Goal: Transaction & Acquisition: Purchase product/service

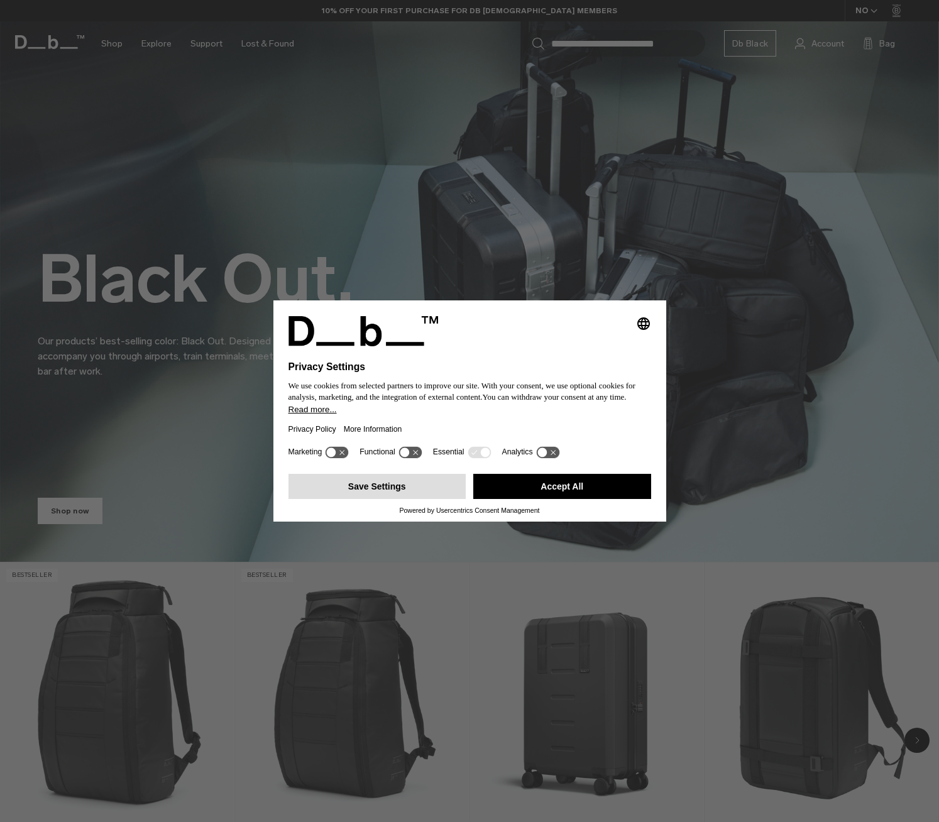
click at [366, 491] on button "Save Settings" at bounding box center [378, 486] width 178 height 25
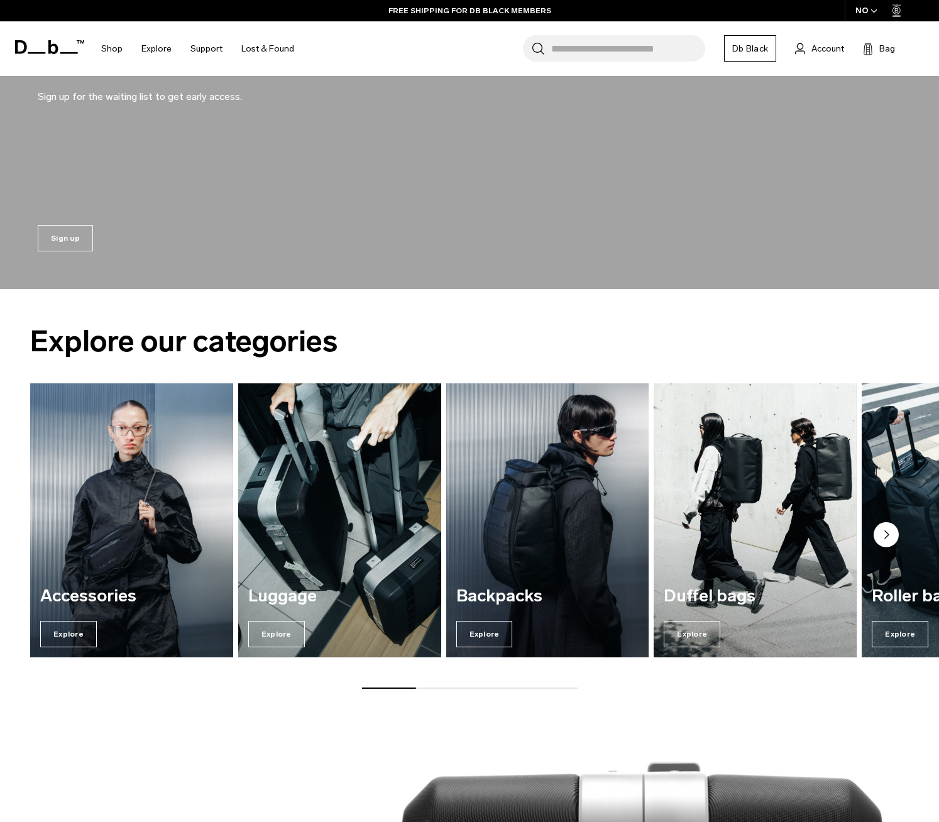
scroll to position [1159, 0]
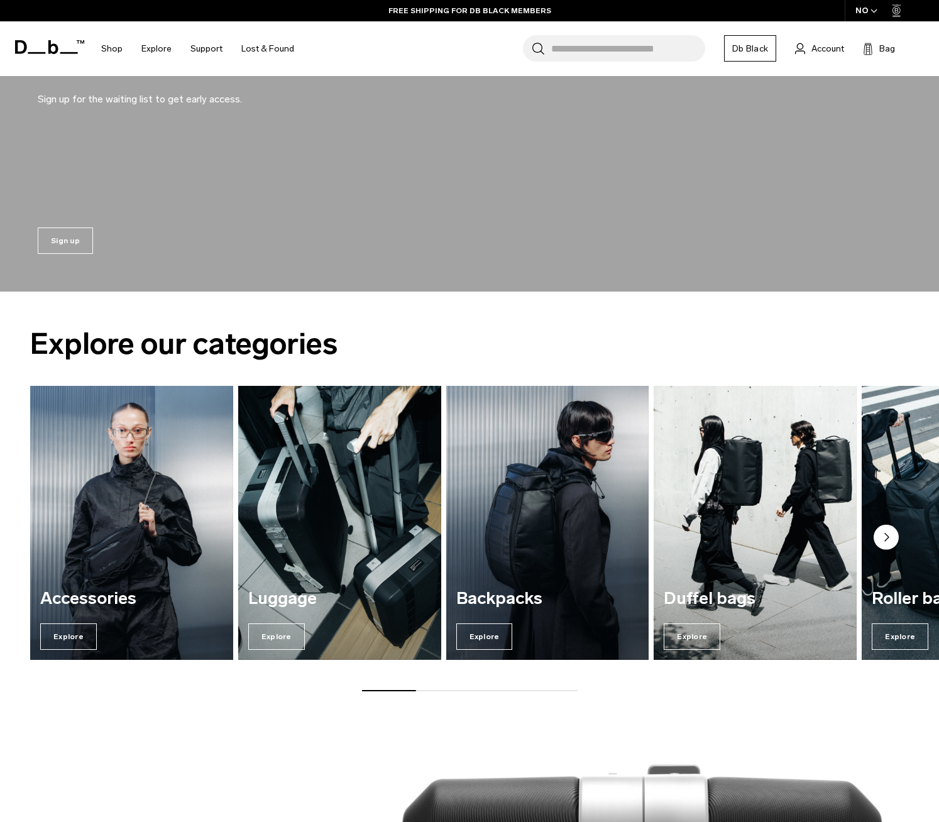
click at [888, 541] on circle "Next slide" at bounding box center [886, 537] width 25 height 25
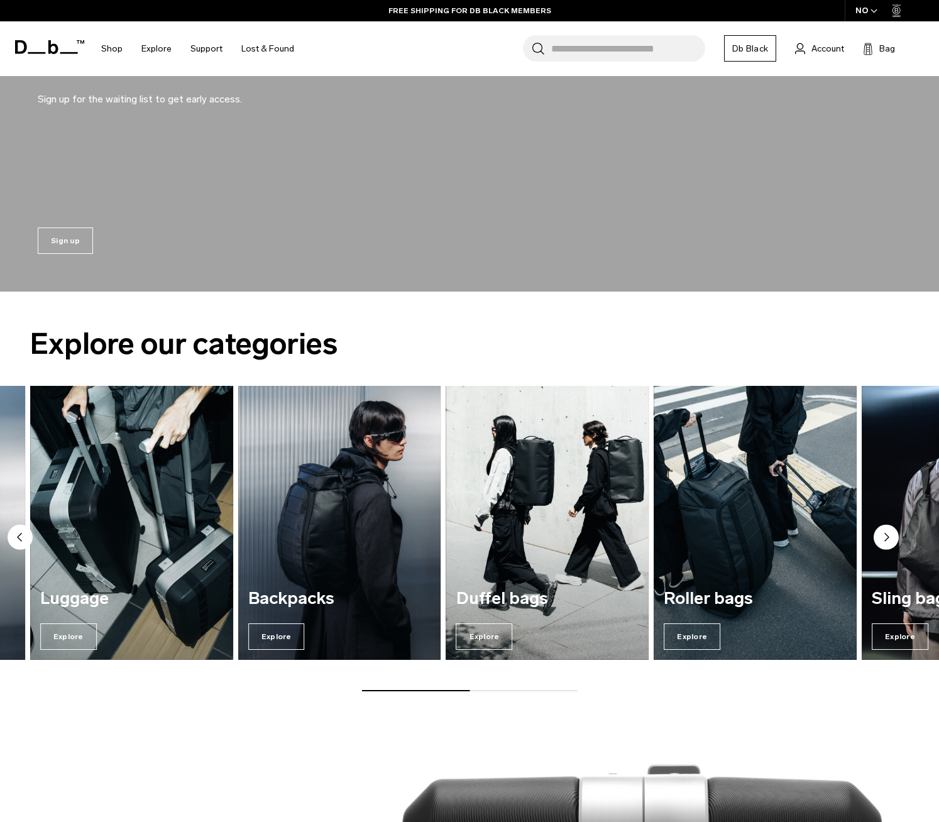
click at [888, 541] on circle "Next slide" at bounding box center [886, 537] width 25 height 25
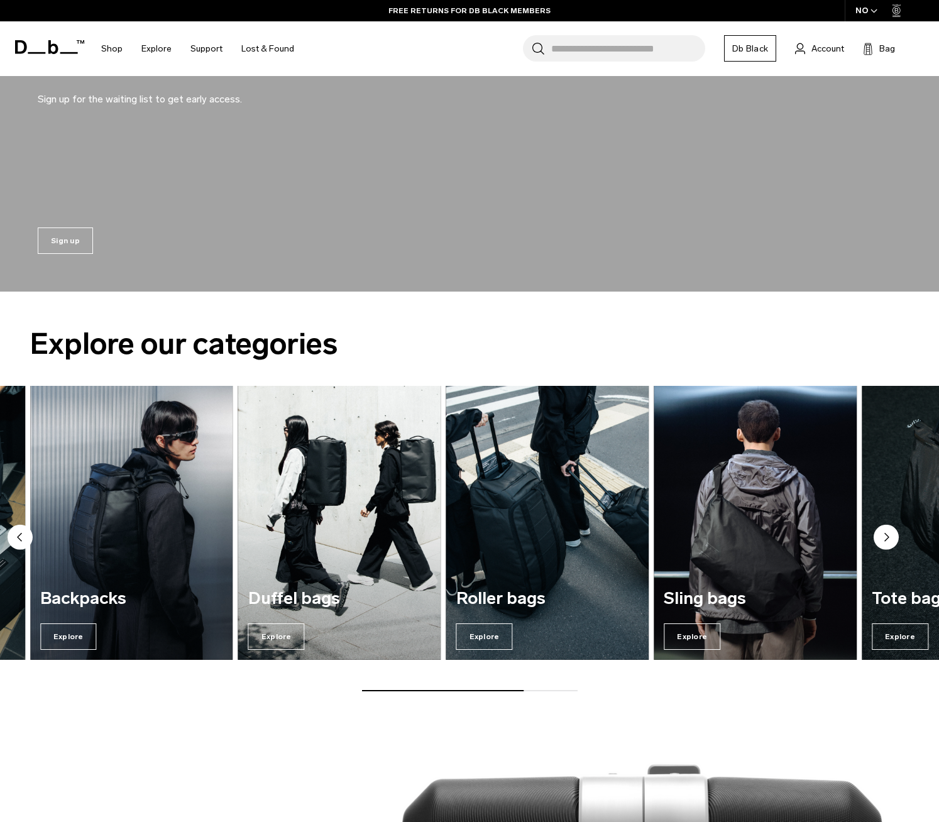
click at [888, 541] on circle "Next slide" at bounding box center [886, 537] width 25 height 25
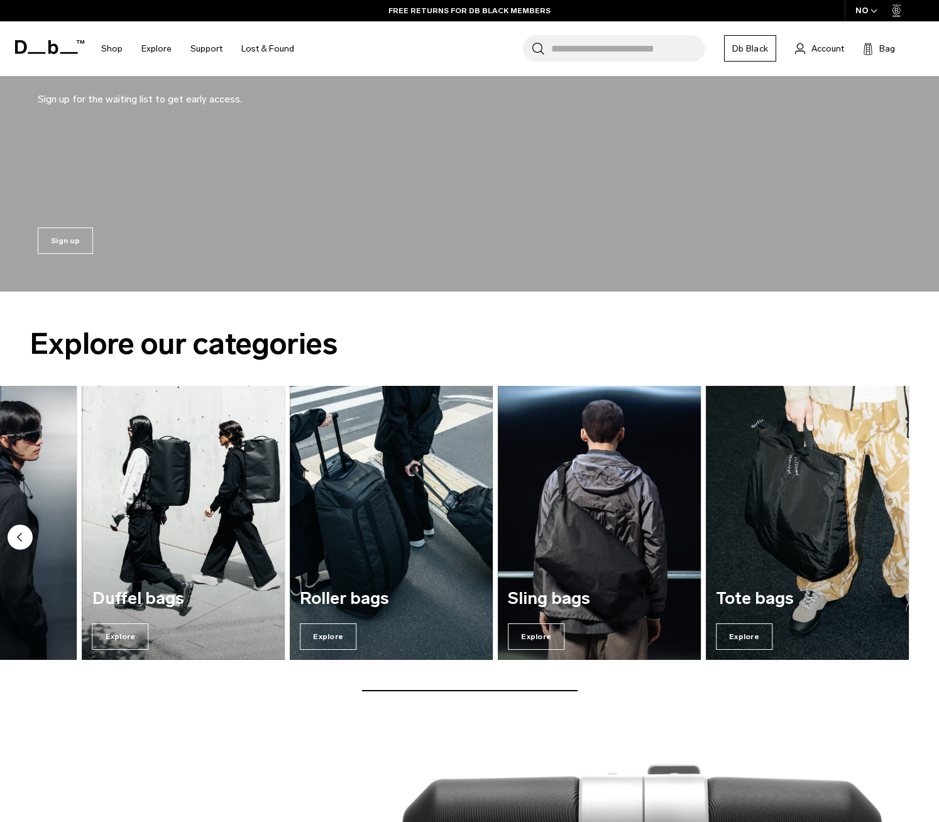
click at [888, 541] on img "7 / 7" at bounding box center [807, 523] width 203 height 274
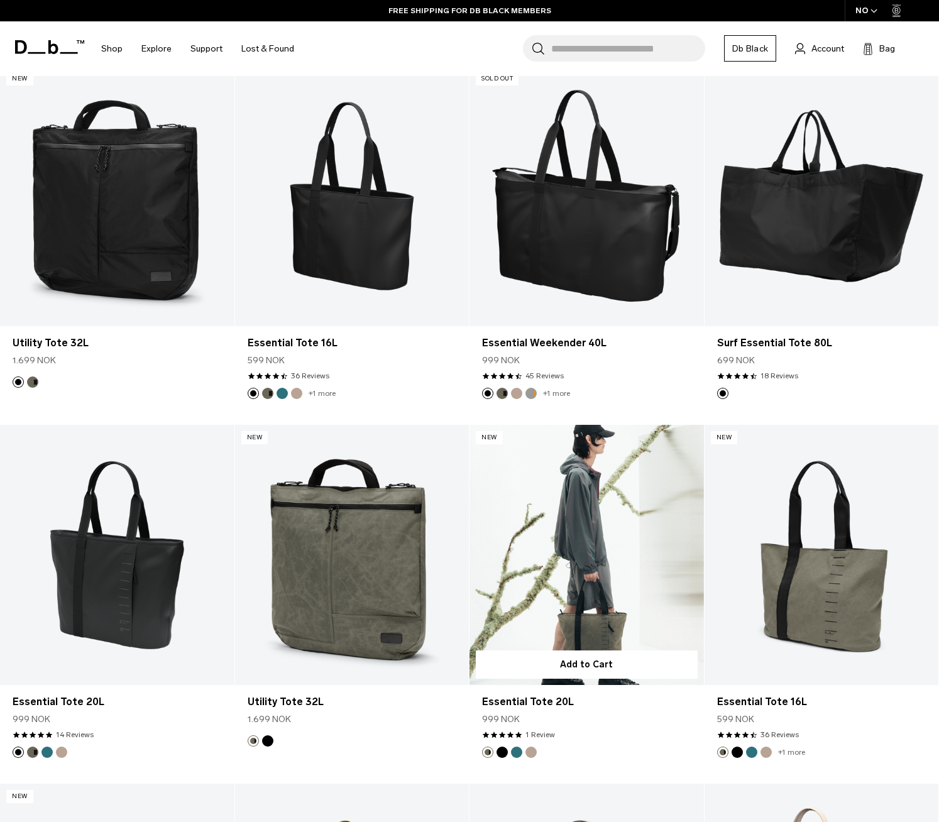
scroll to position [255, 0]
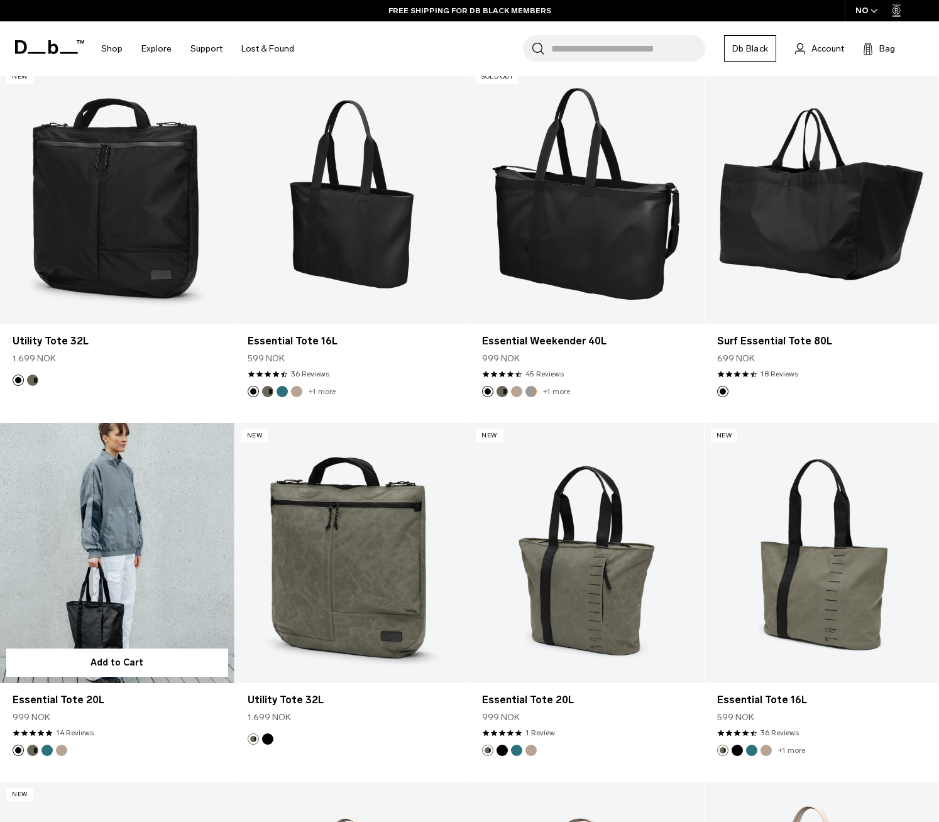
click at [106, 576] on link "Essential Tote 20L" at bounding box center [117, 553] width 234 height 260
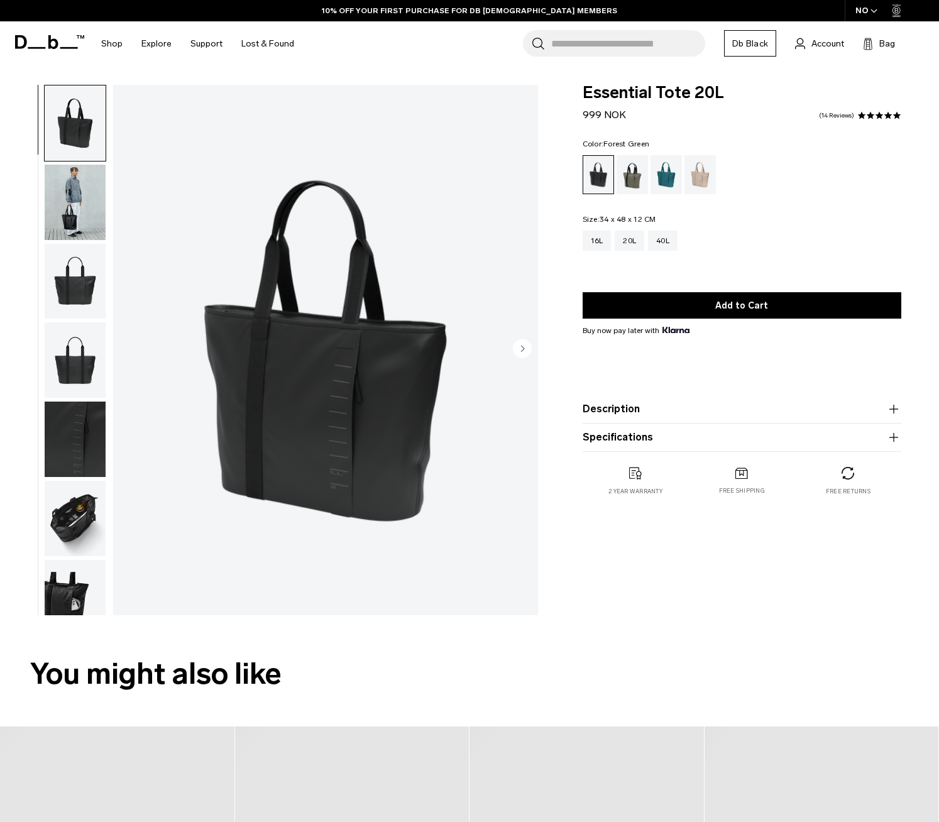
click at [626, 185] on div "Forest Green" at bounding box center [633, 174] width 32 height 39
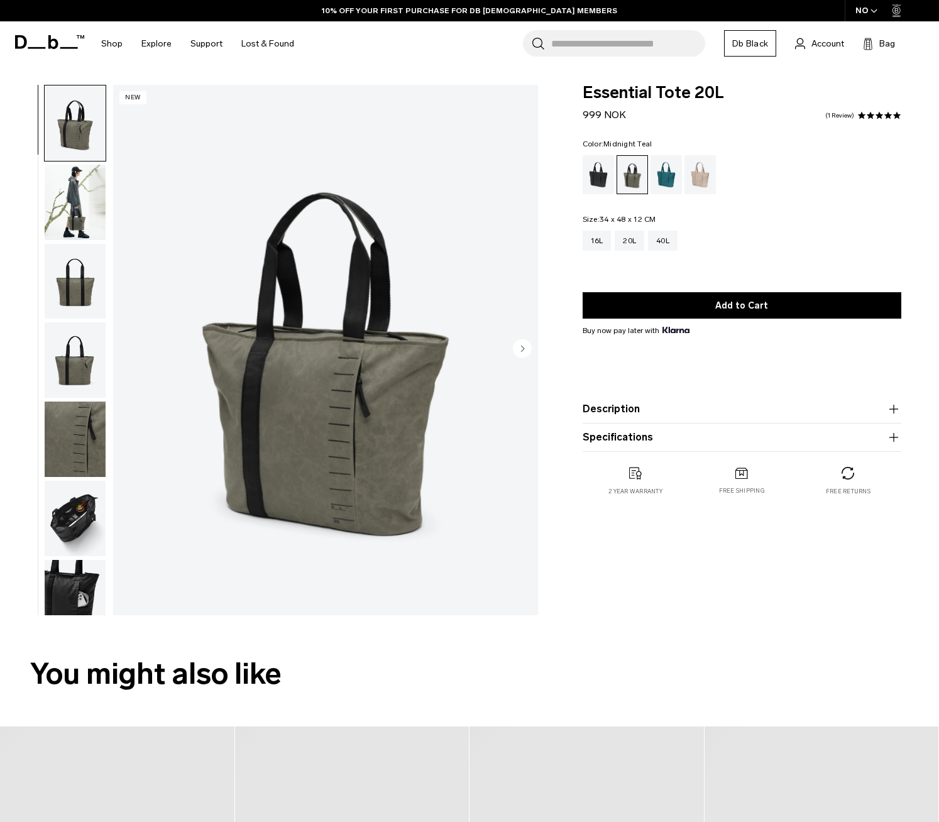
click at [667, 179] on div "Midnight Teal" at bounding box center [667, 174] width 32 height 39
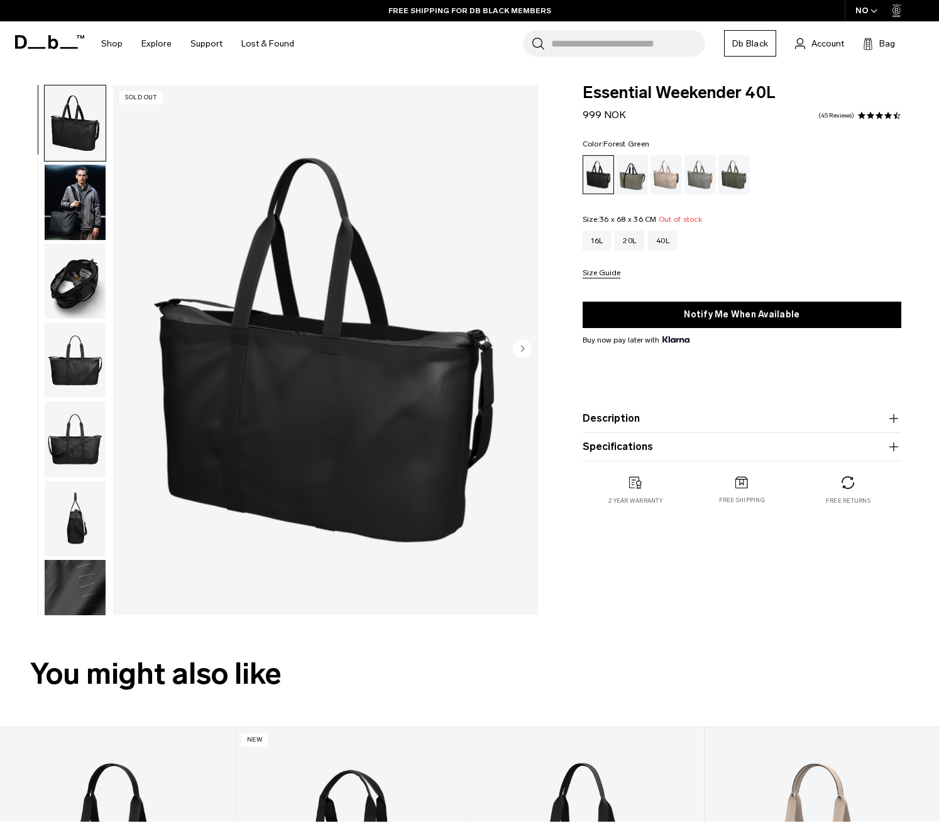
click at [634, 183] on div "Forest Green" at bounding box center [633, 174] width 32 height 39
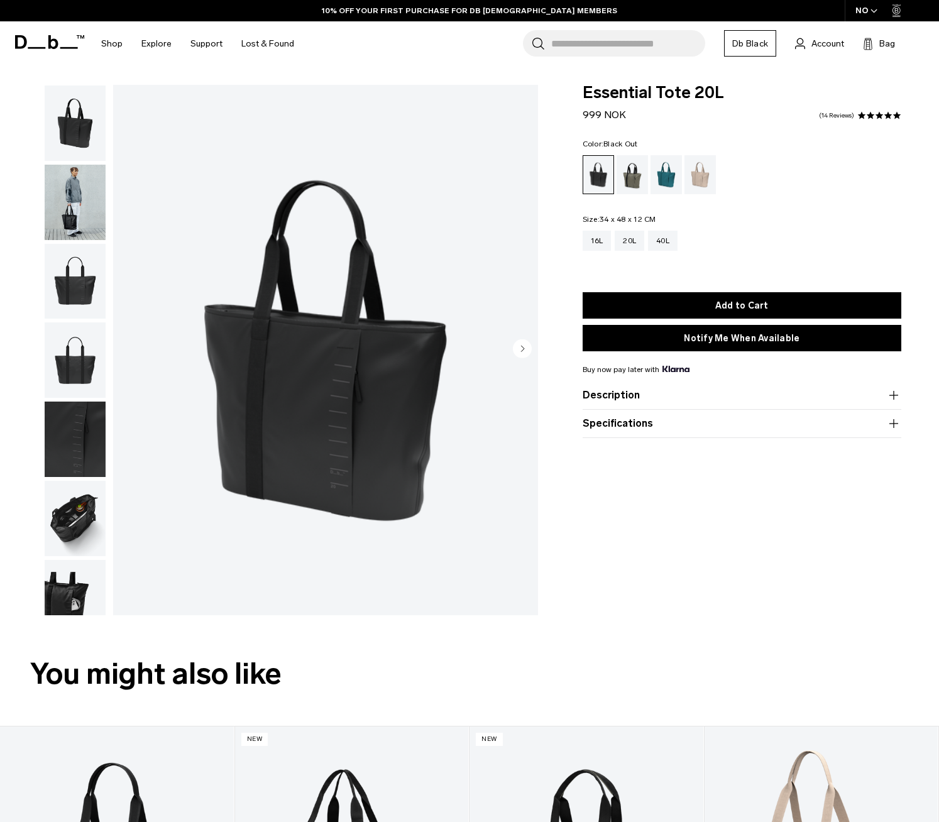
click at [81, 530] on img "button" at bounding box center [75, 518] width 61 height 75
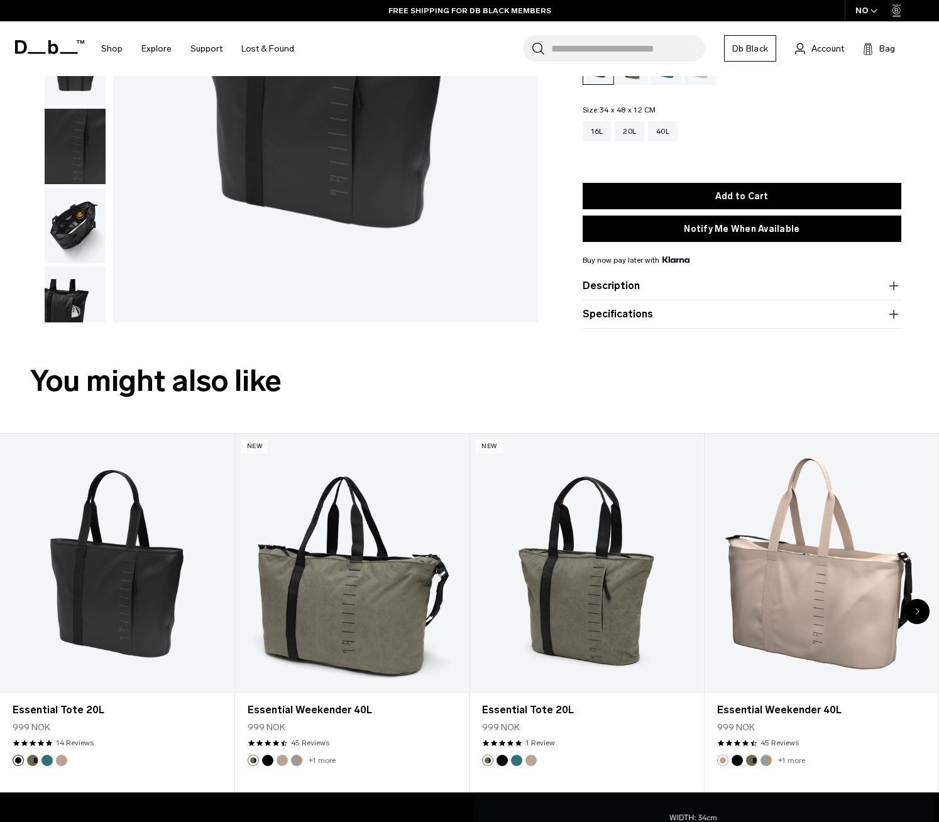
scroll to position [294, 0]
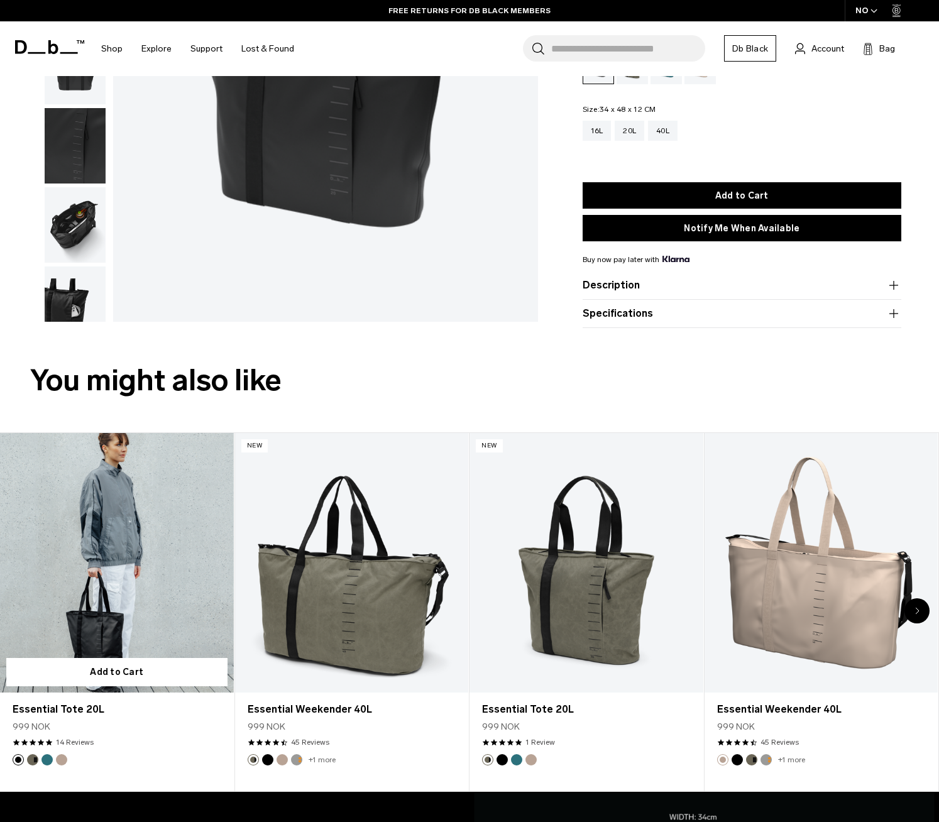
click at [140, 539] on link "Essential Tote 20L" at bounding box center [117, 563] width 234 height 260
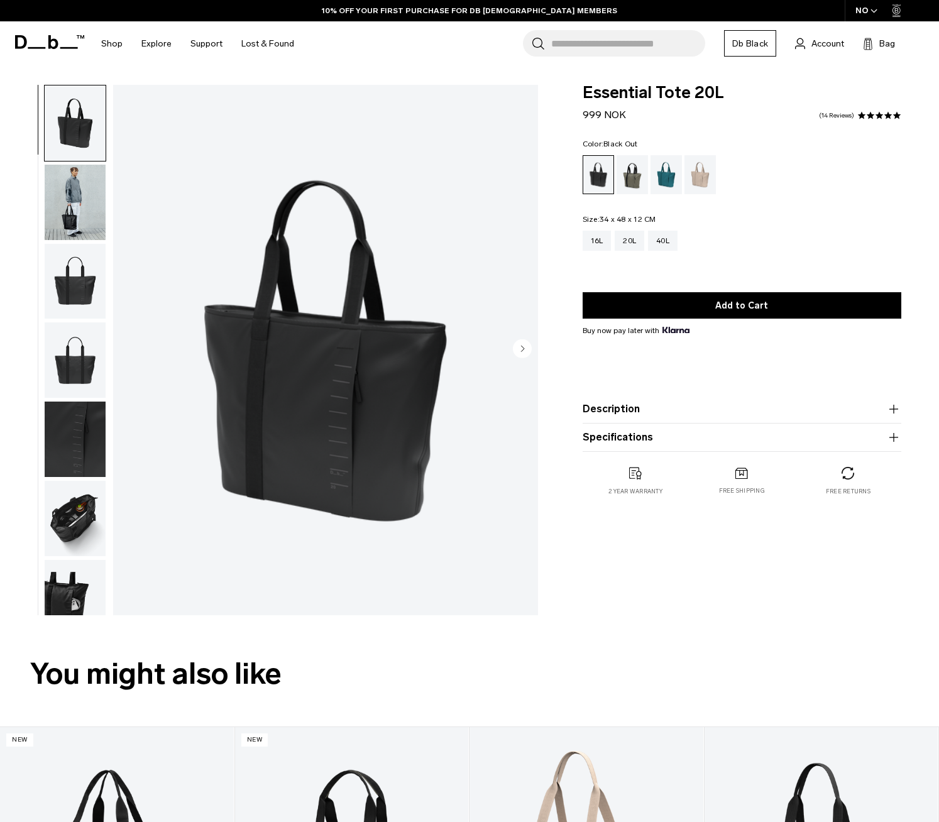
click at [69, 525] on img "button" at bounding box center [75, 518] width 61 height 75
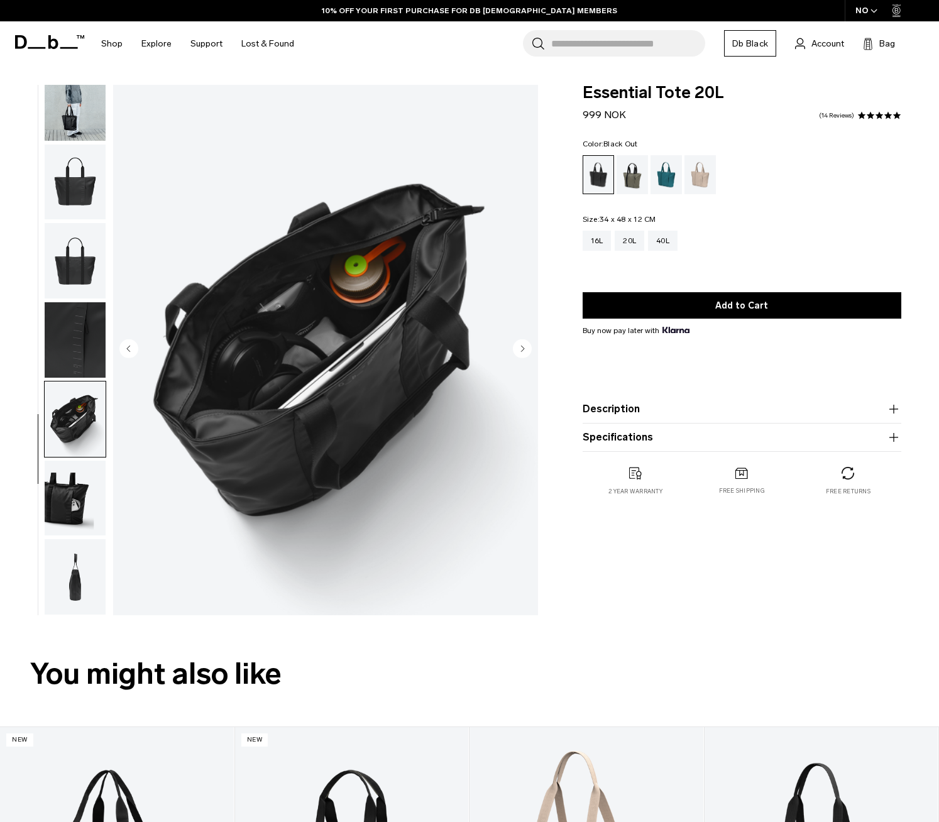
scroll to position [107, 0]
click at [72, 511] on img "button" at bounding box center [75, 498] width 61 height 75
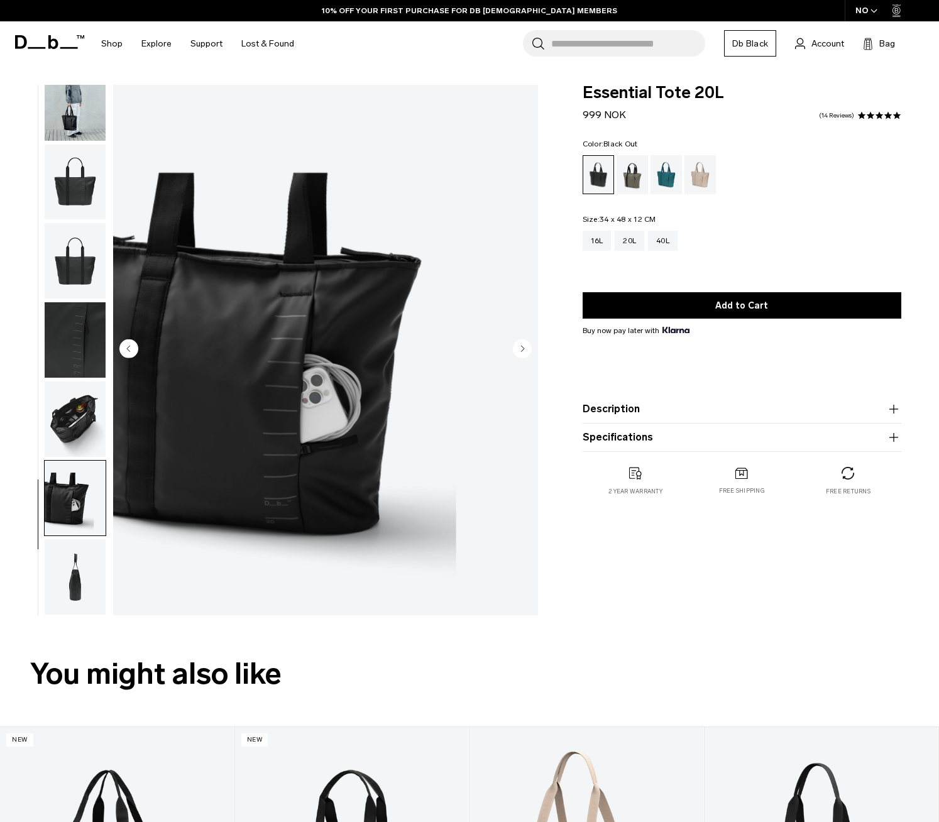
click at [73, 577] on img "button" at bounding box center [75, 576] width 61 height 75
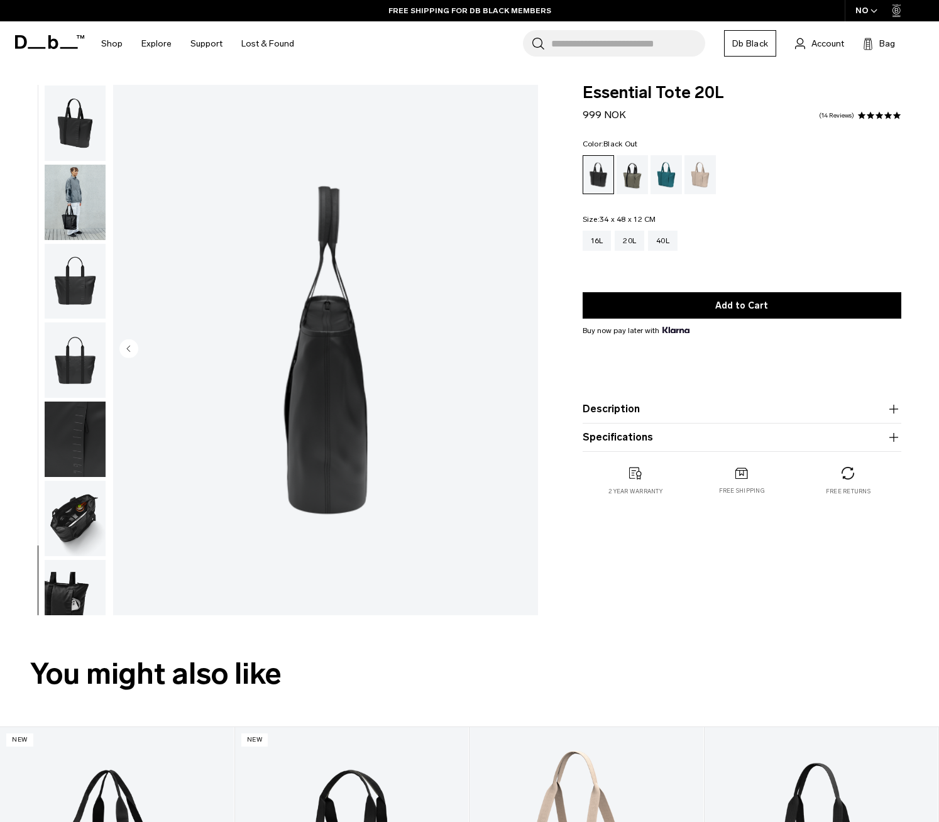
scroll to position [0, 0]
click at [81, 214] on img "button" at bounding box center [75, 202] width 61 height 75
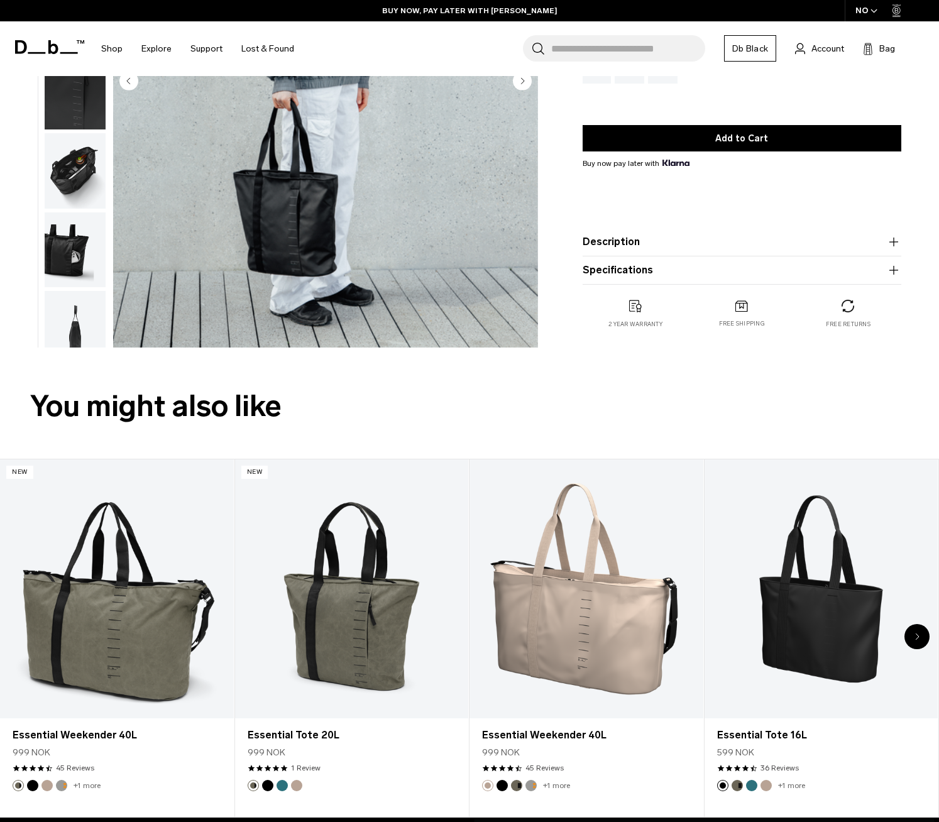
scroll to position [271, 0]
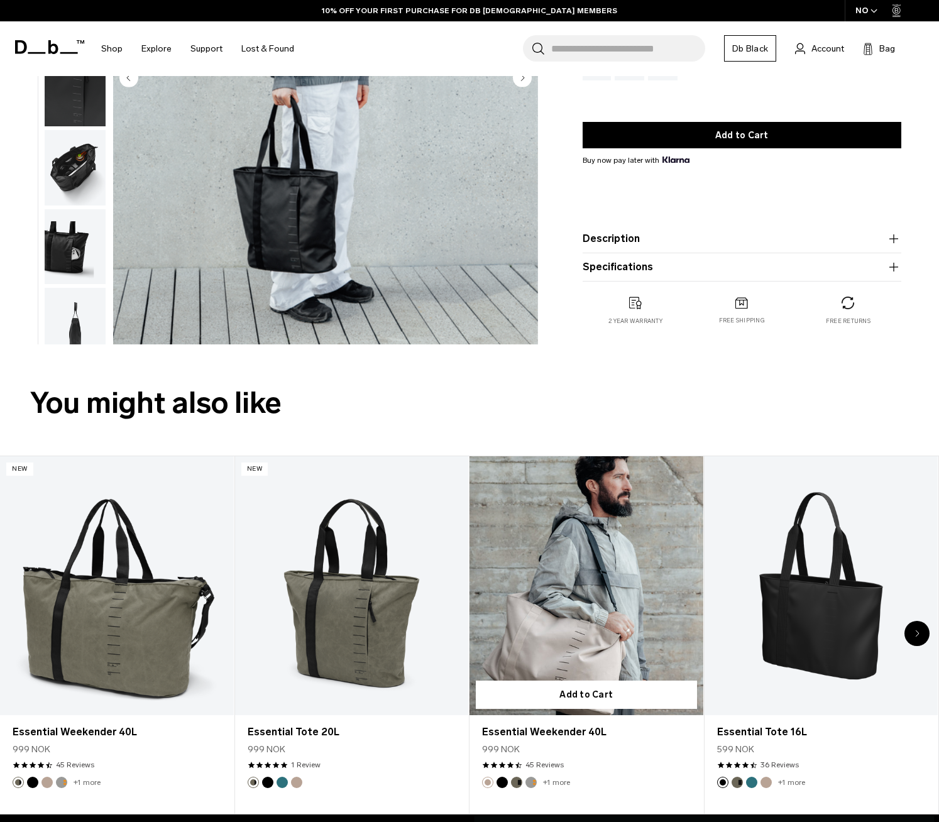
click at [562, 612] on link "Essential Weekender 40L" at bounding box center [587, 586] width 234 height 260
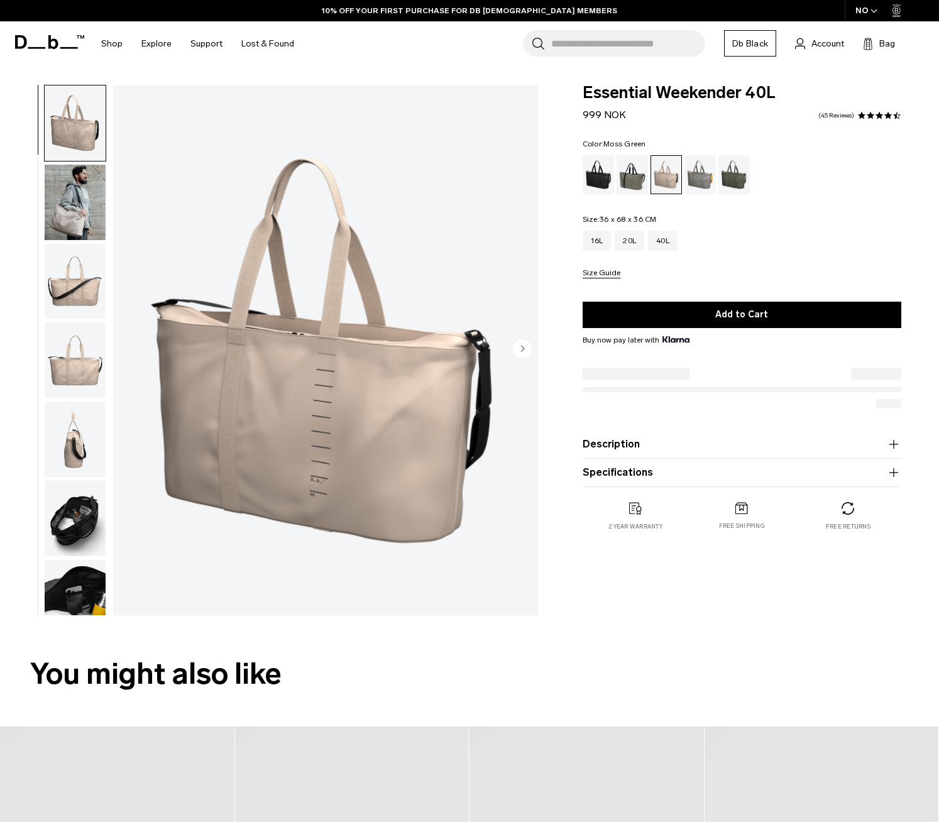
click at [739, 179] on div "Moss Green" at bounding box center [735, 174] width 32 height 39
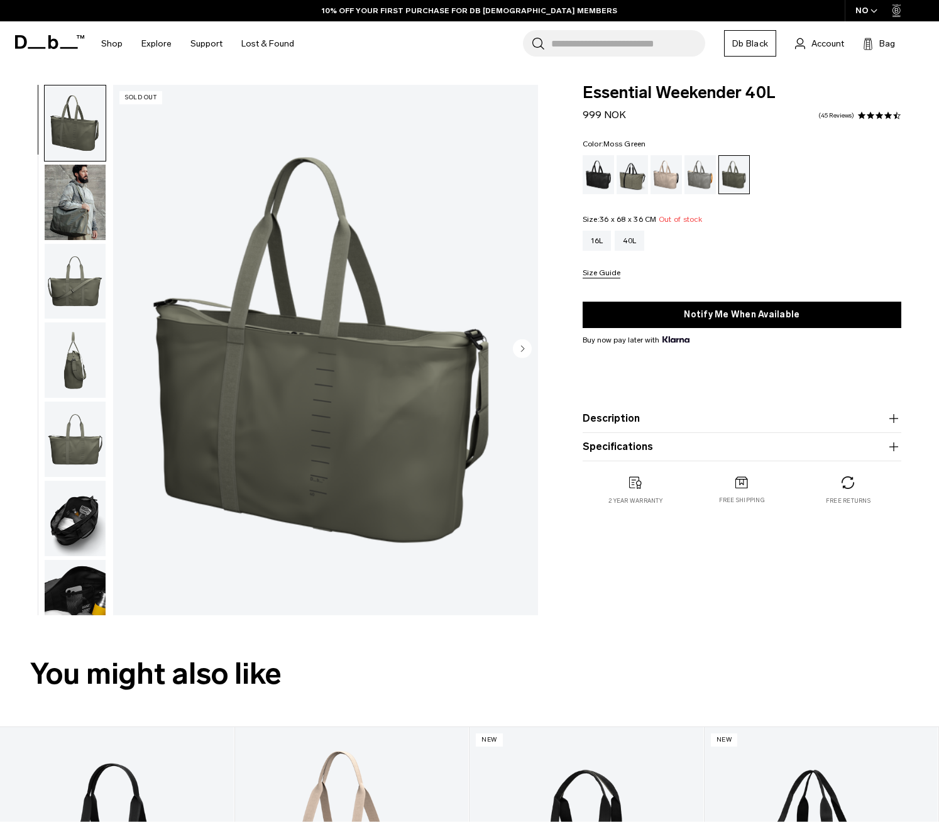
click at [72, 531] on img "button" at bounding box center [75, 518] width 61 height 75
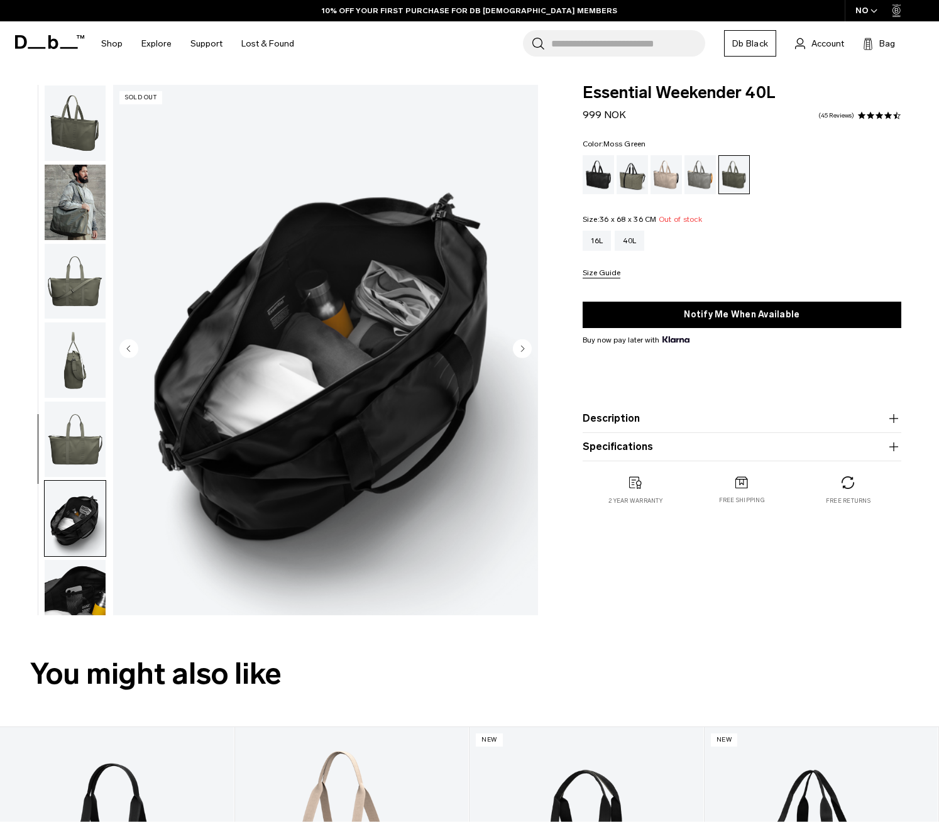
scroll to position [107, 0]
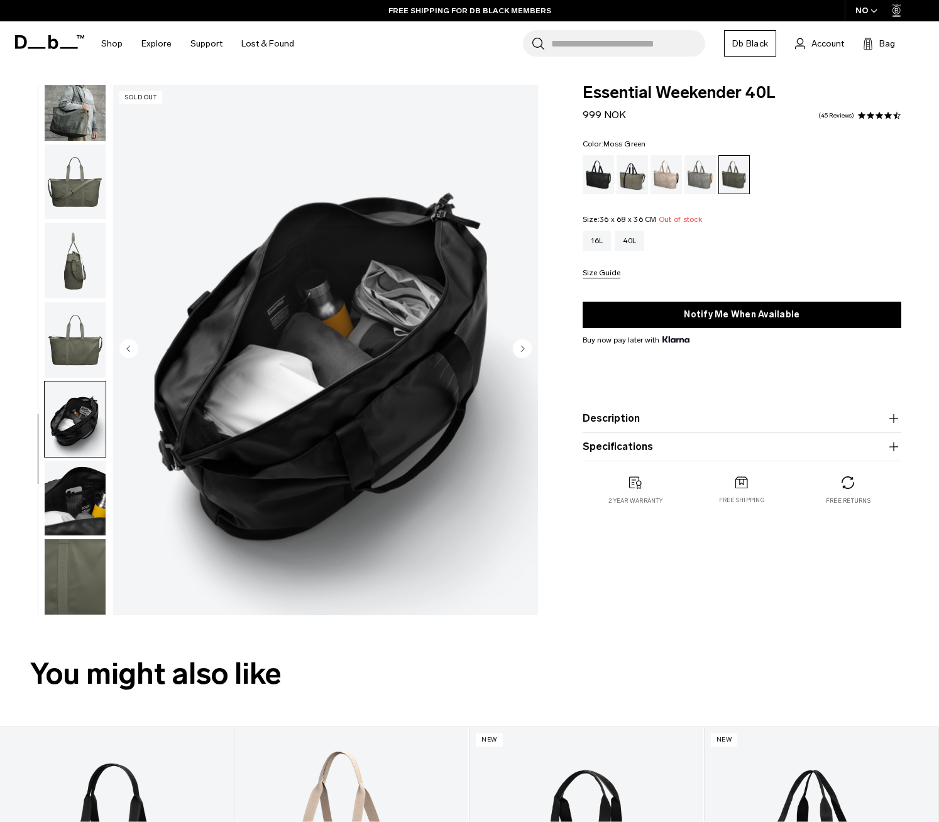
click at [81, 263] on img "button" at bounding box center [75, 260] width 61 height 75
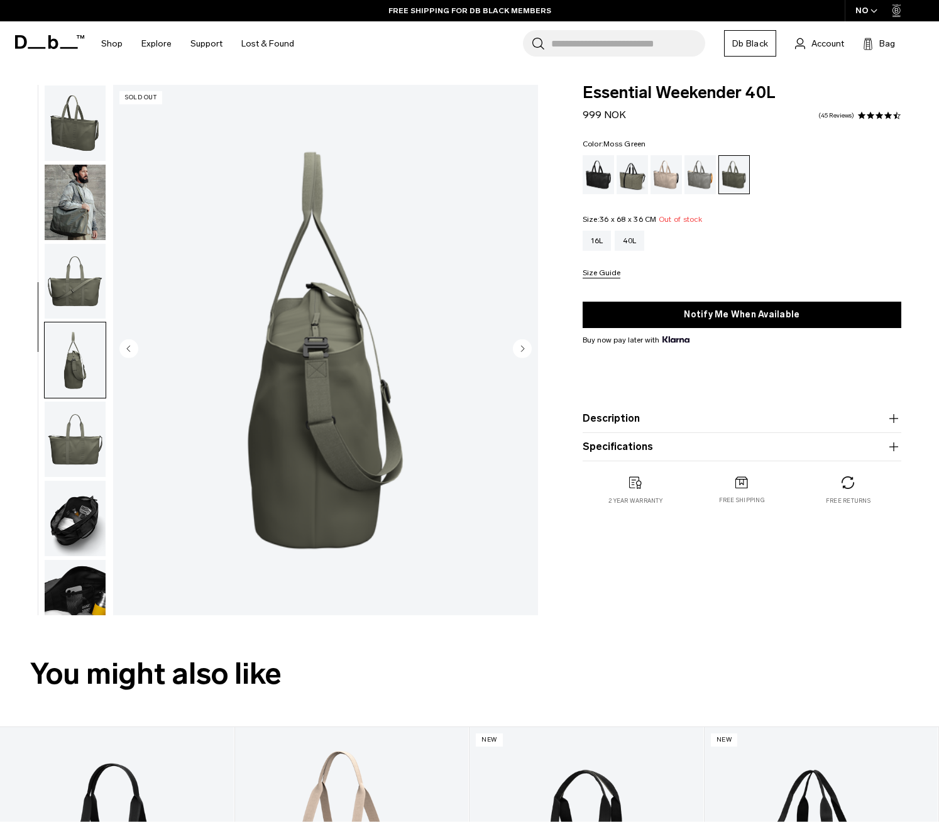
scroll to position [0, 0]
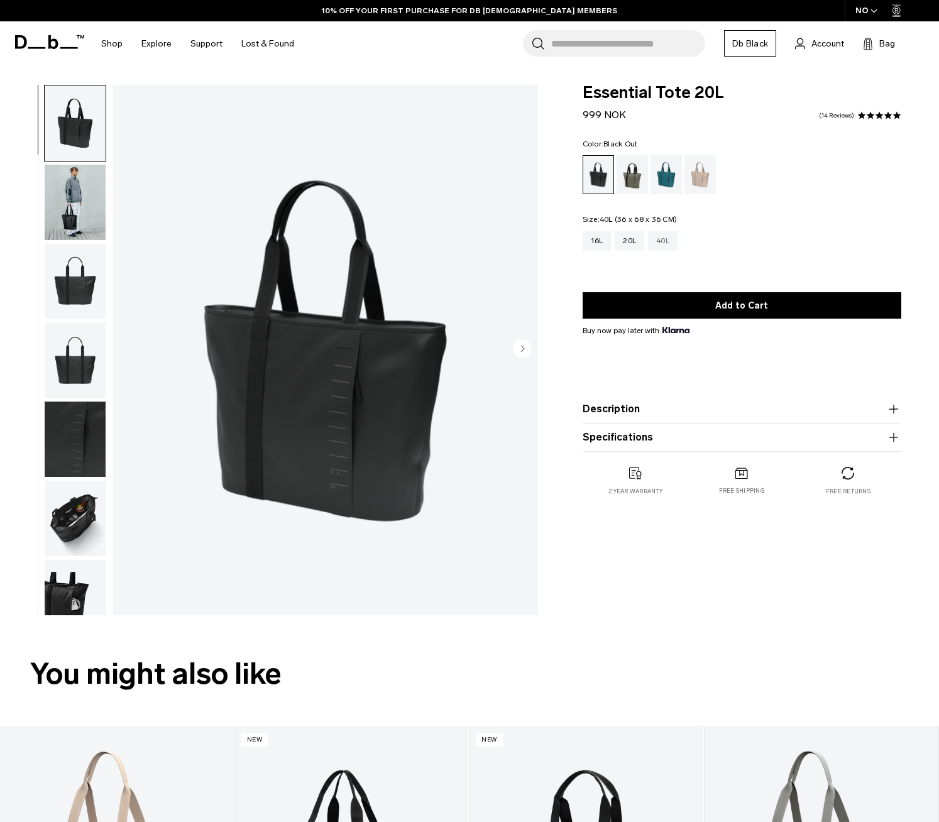
click at [665, 241] on div "40L" at bounding box center [663, 241] width 30 height 20
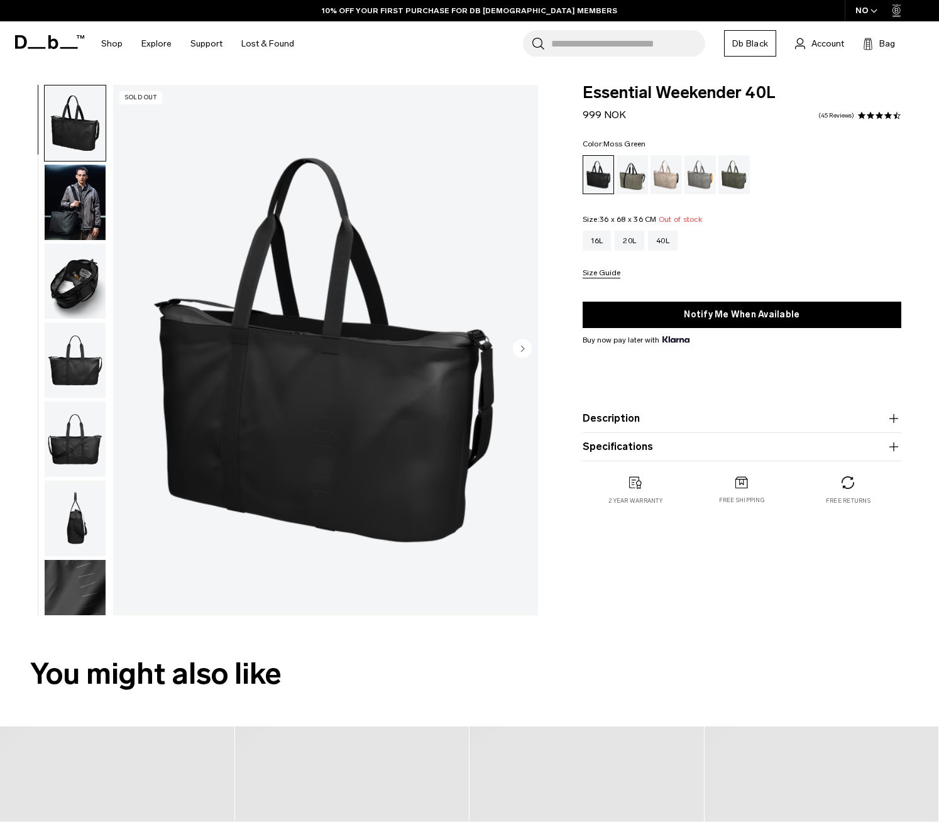
click at [734, 175] on div "Moss Green" at bounding box center [735, 174] width 32 height 39
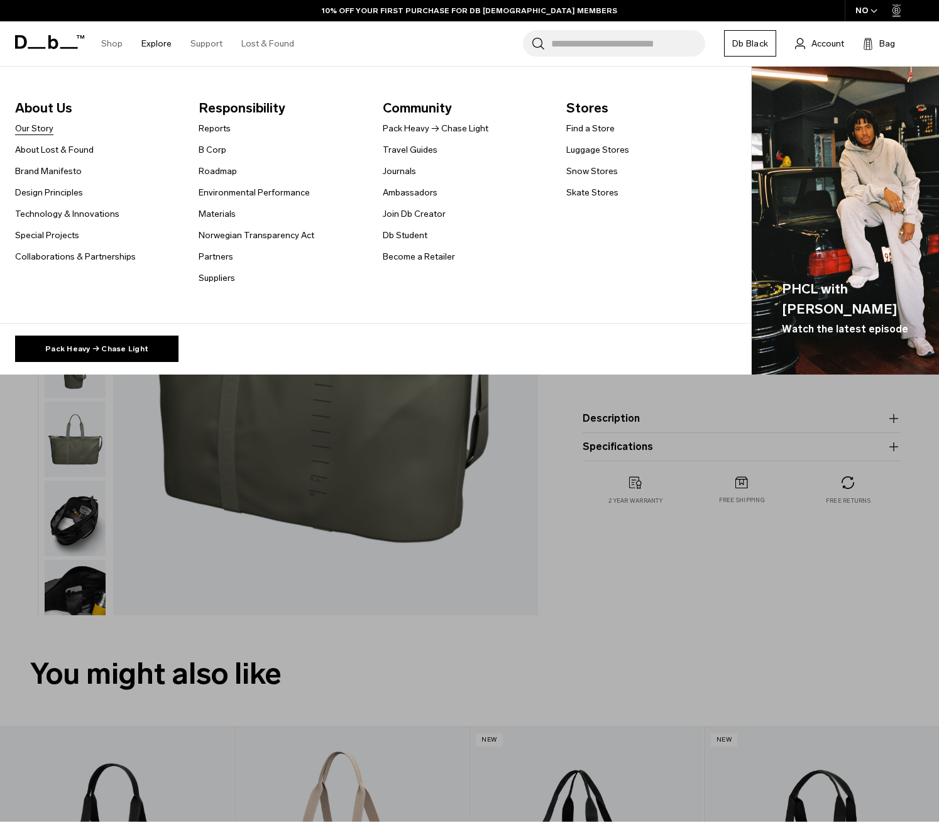
click at [34, 128] on link "Our Story" at bounding box center [34, 128] width 38 height 13
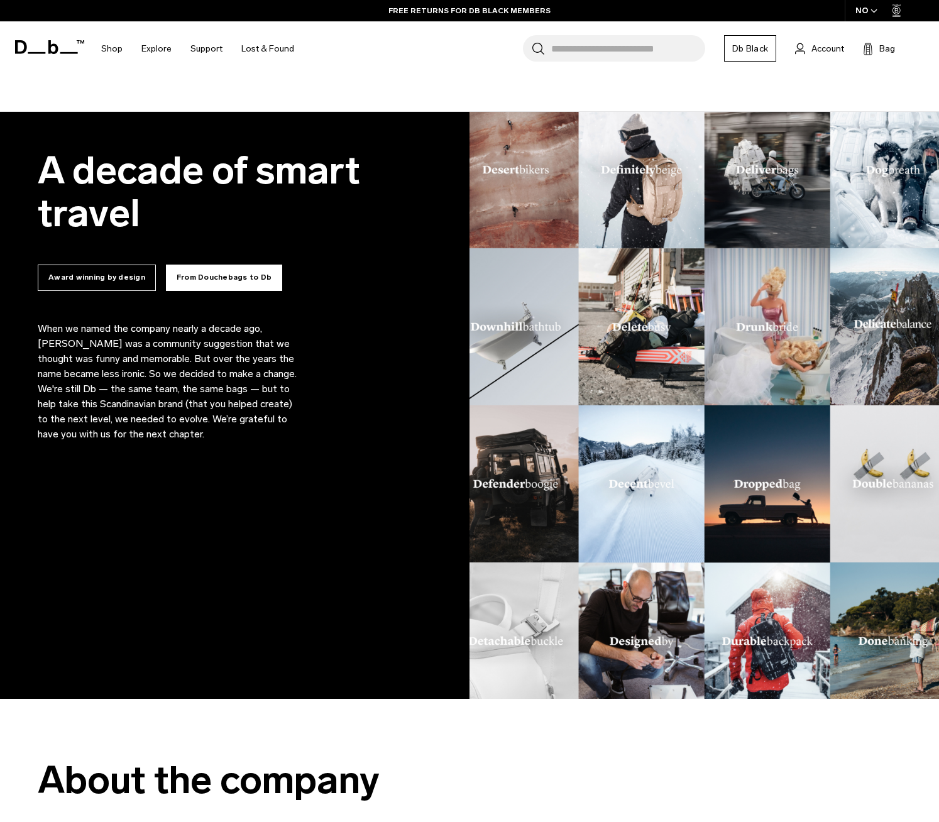
scroll to position [721, 0]
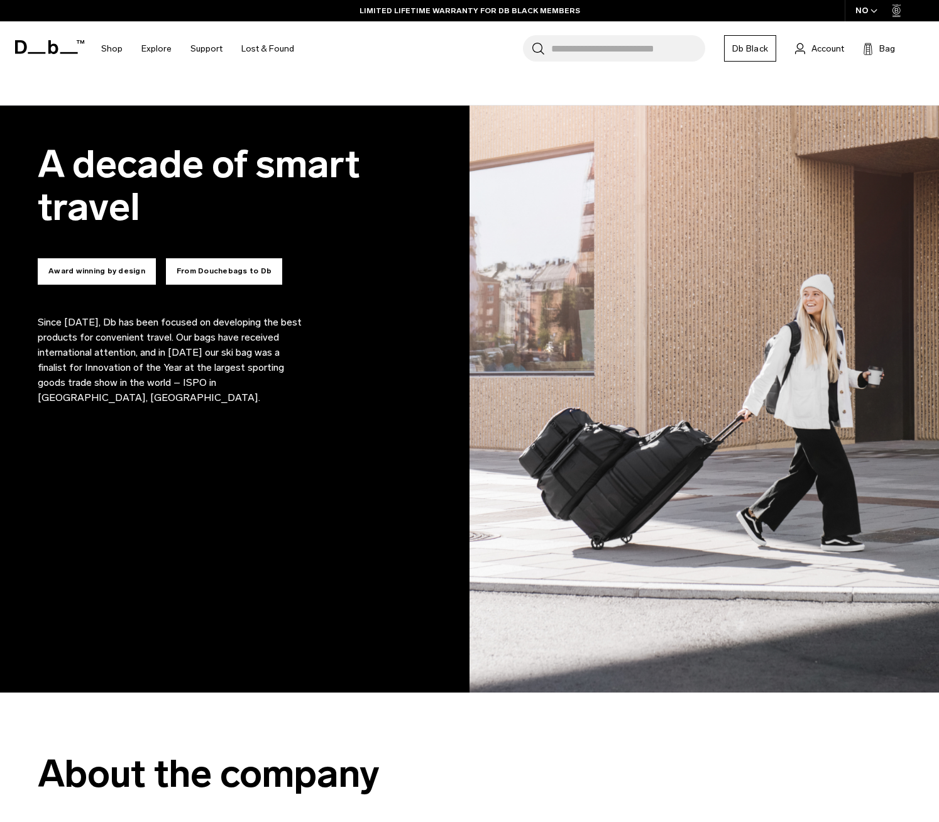
click at [247, 266] on button "From Douchebags to Db" at bounding box center [224, 271] width 116 height 26
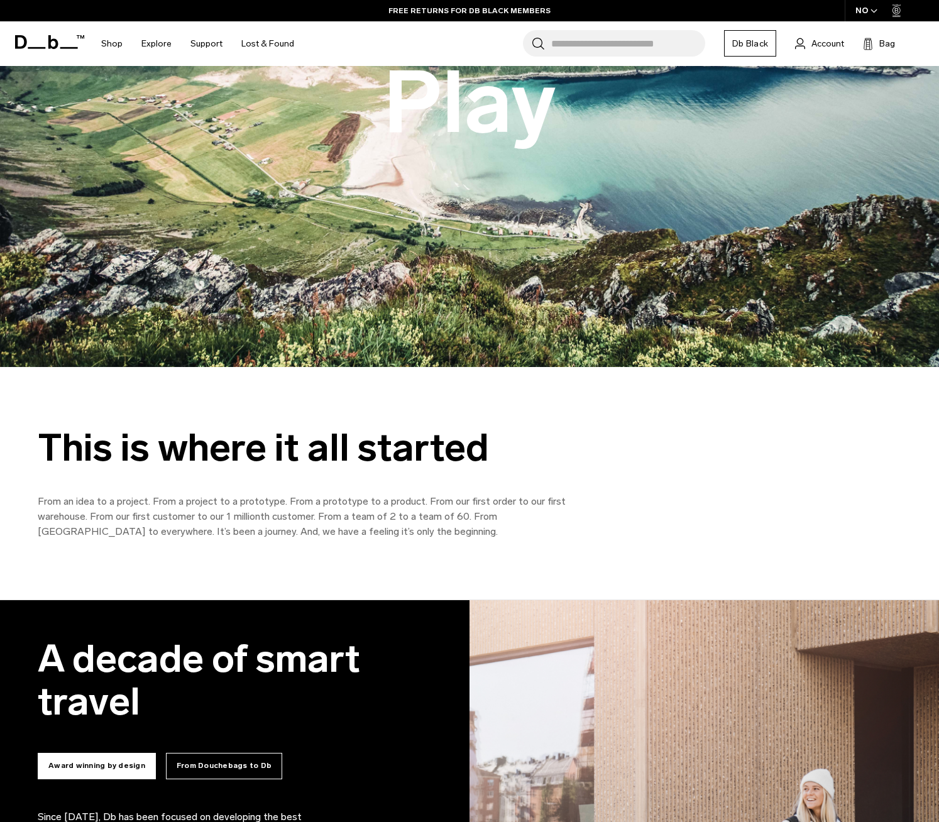
scroll to position [217, 0]
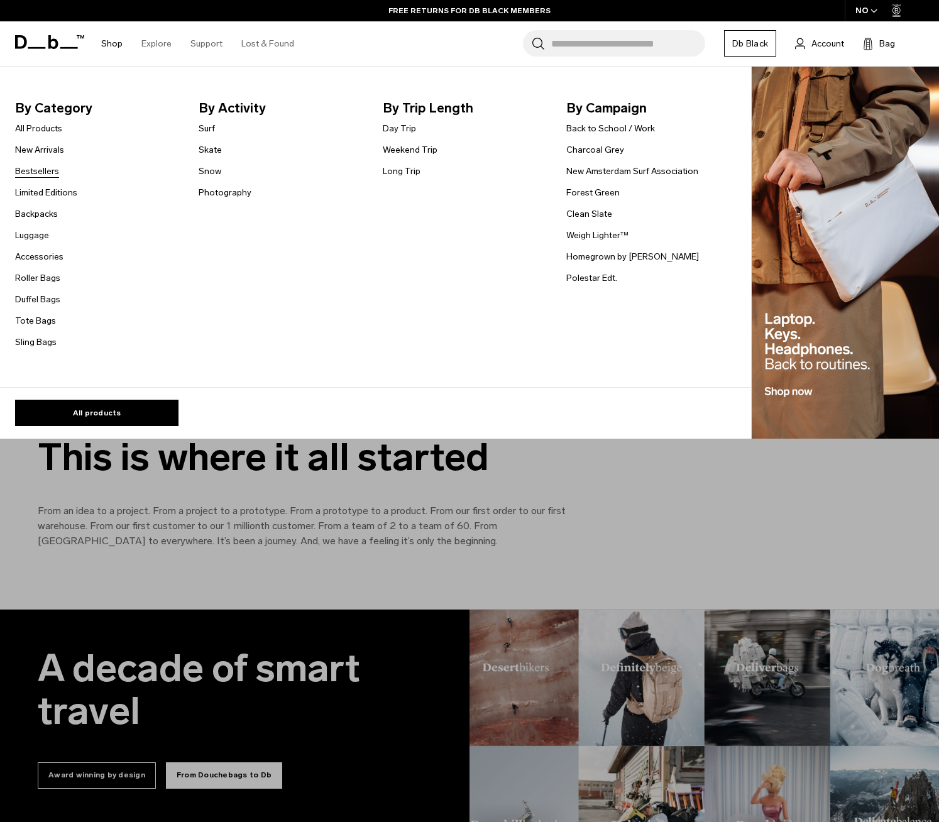
click at [30, 168] on link "Bestsellers" at bounding box center [37, 171] width 44 height 13
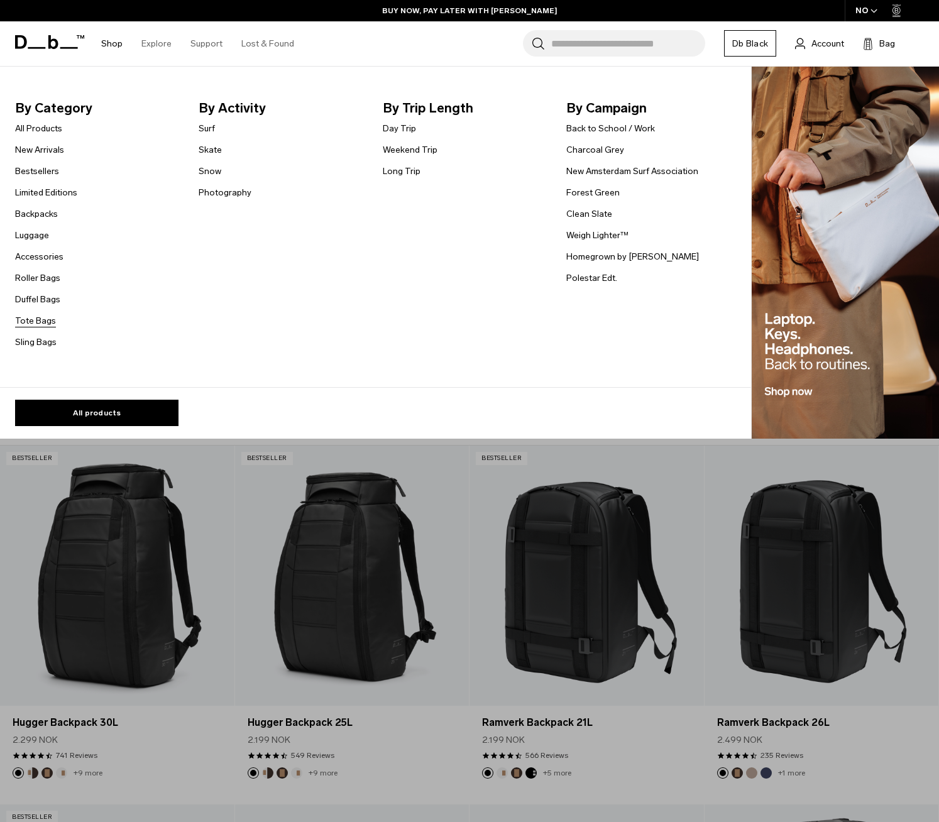
click at [35, 322] on link "Tote Bags" at bounding box center [35, 320] width 41 height 13
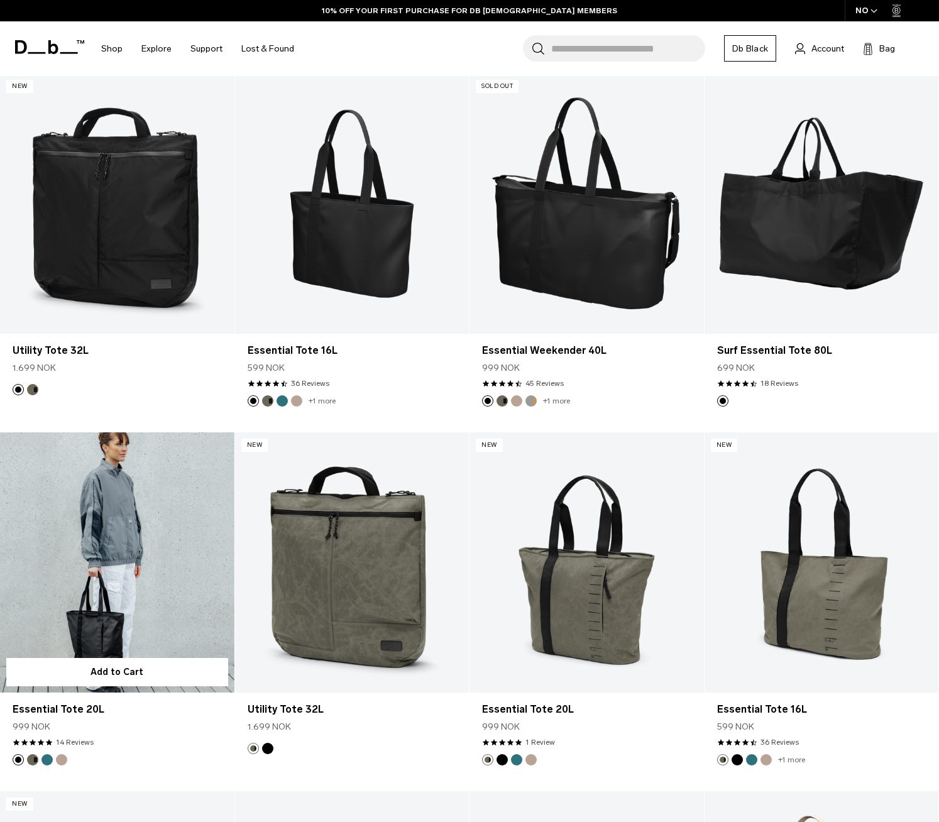
scroll to position [258, 0]
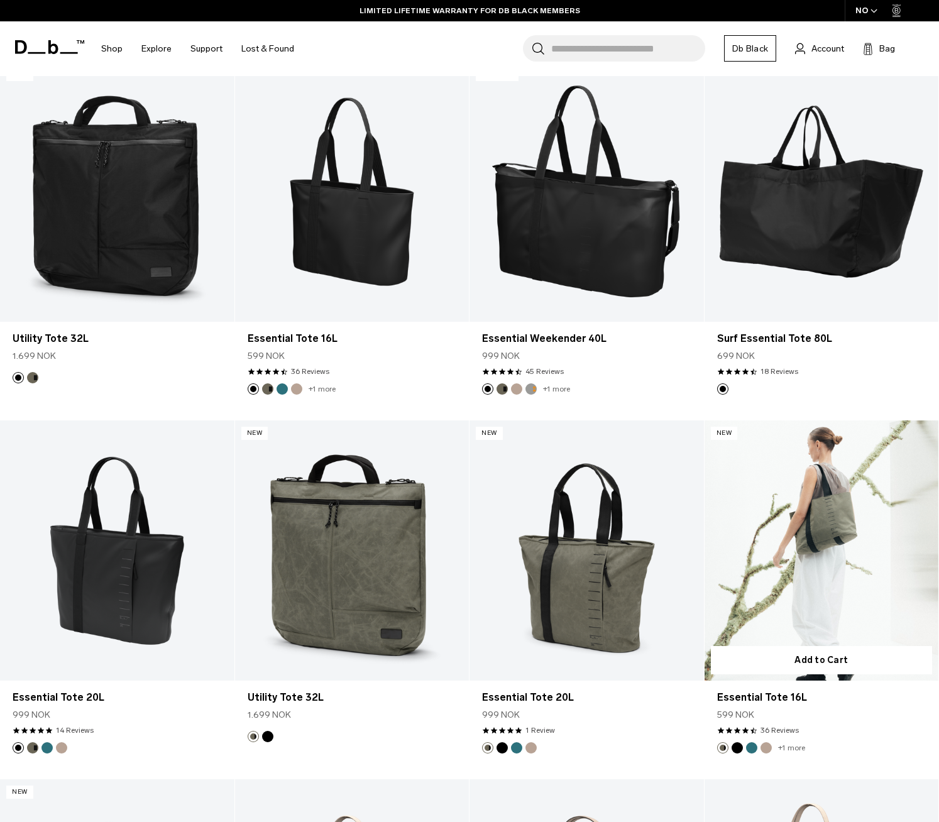
click at [827, 605] on link "Essential Tote 16L" at bounding box center [822, 551] width 234 height 260
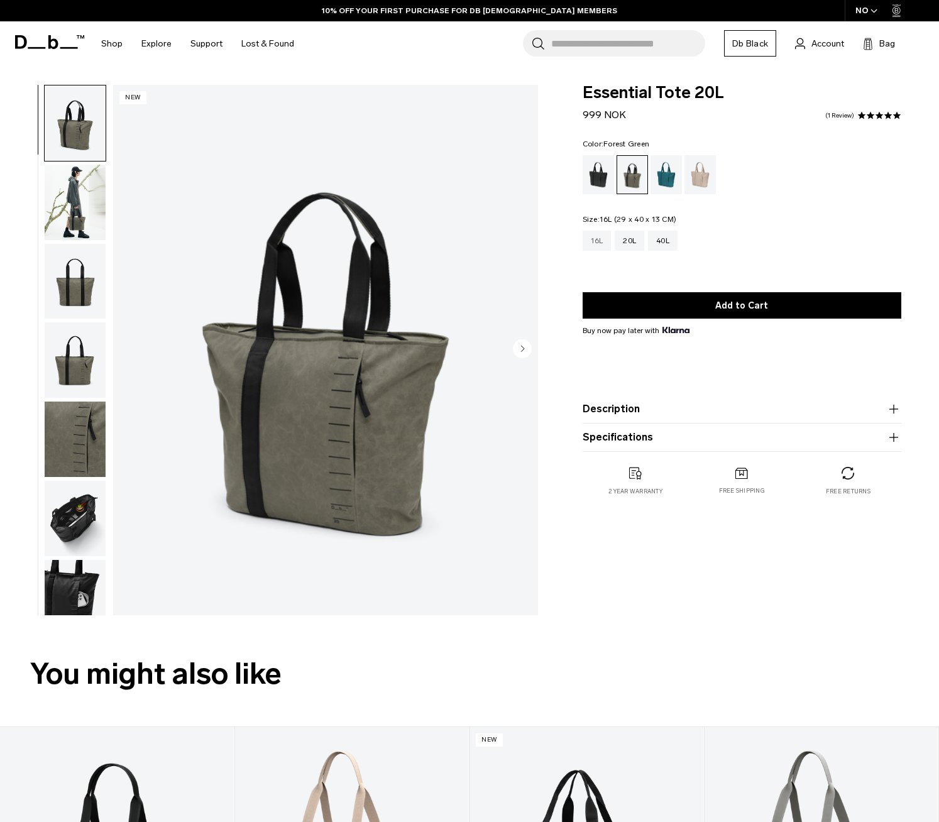
click at [598, 241] on div "16L" at bounding box center [597, 241] width 29 height 20
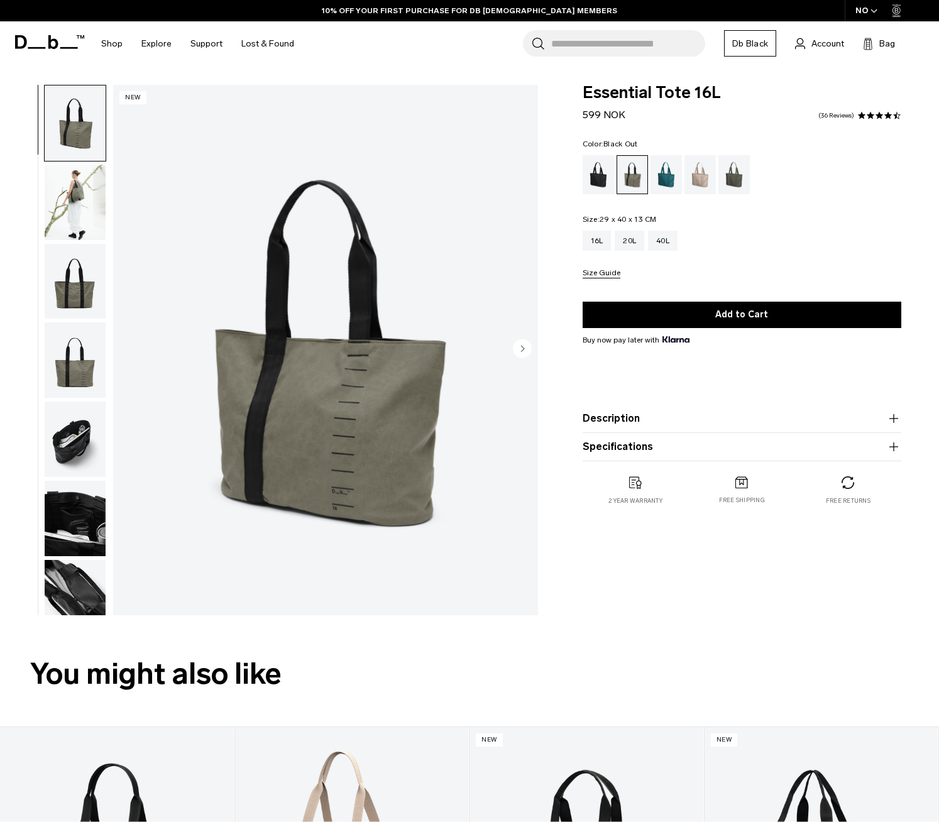
click at [594, 179] on div "Black Out" at bounding box center [599, 174] width 32 height 39
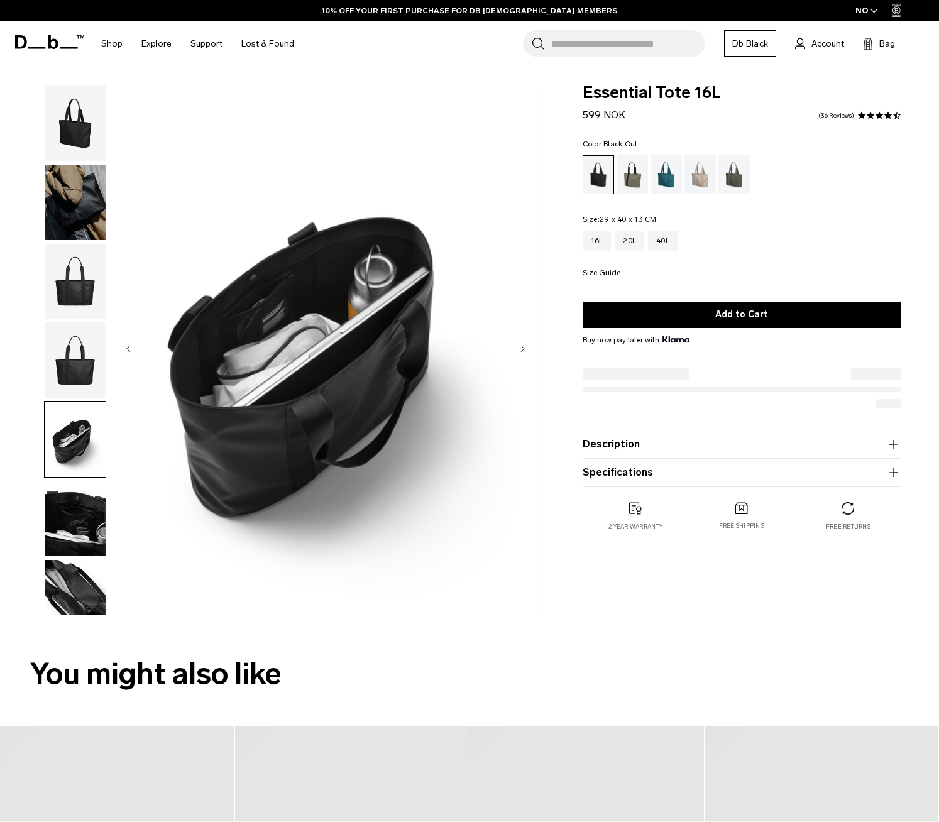
scroll to position [107, 0]
